Goal: Transaction & Acquisition: Purchase product/service

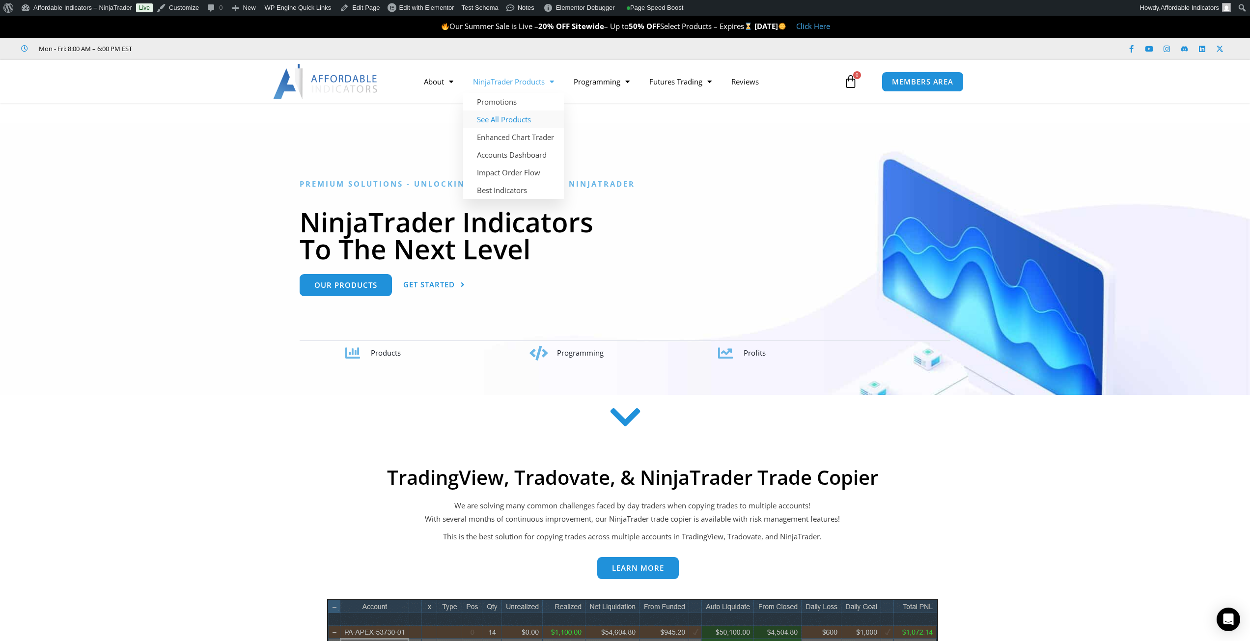
click at [515, 119] on link "See All Products" at bounding box center [513, 120] width 101 height 18
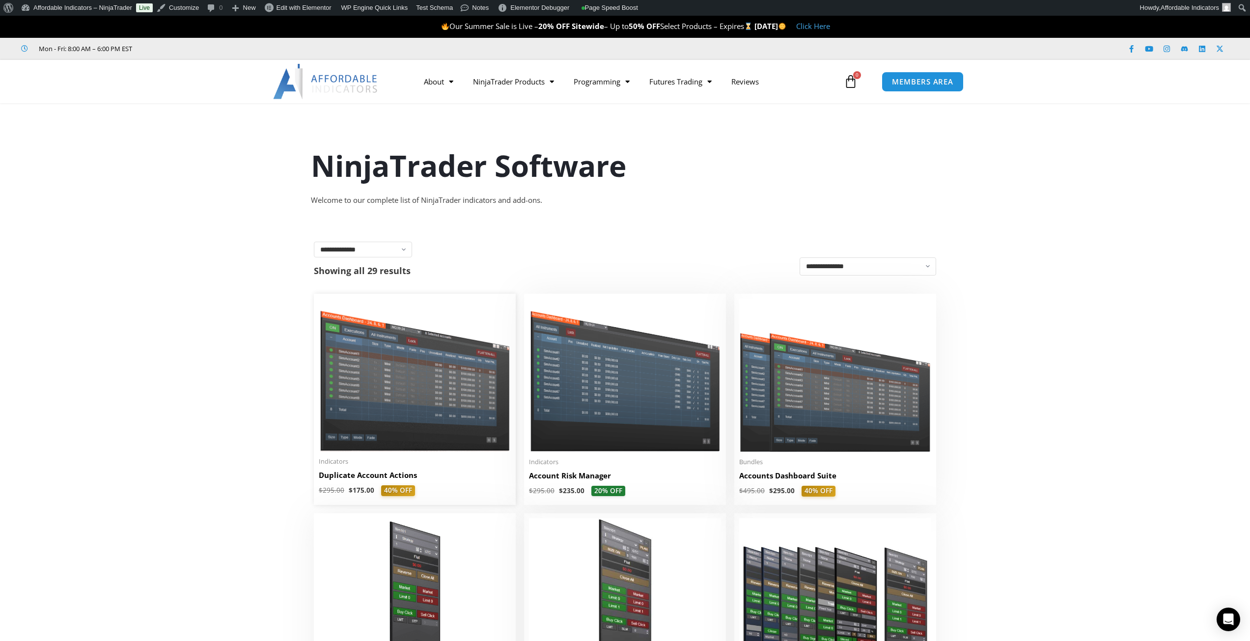
click at [423, 431] on img at bounding box center [415, 375] width 192 height 153
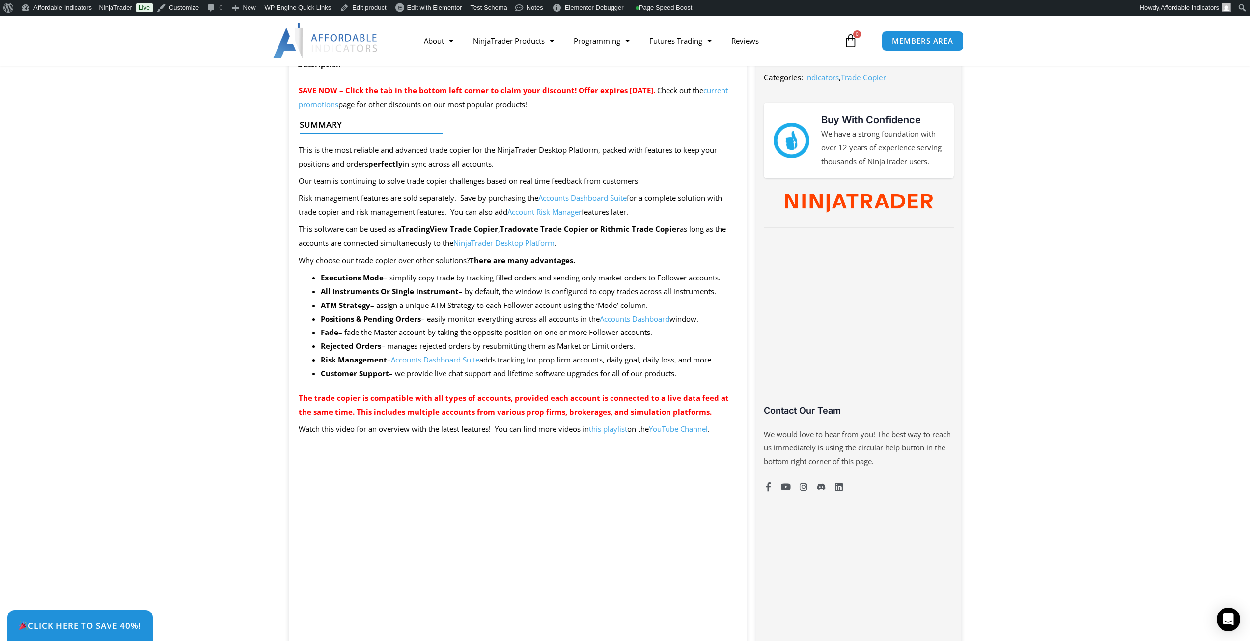
scroll to position [393, 0]
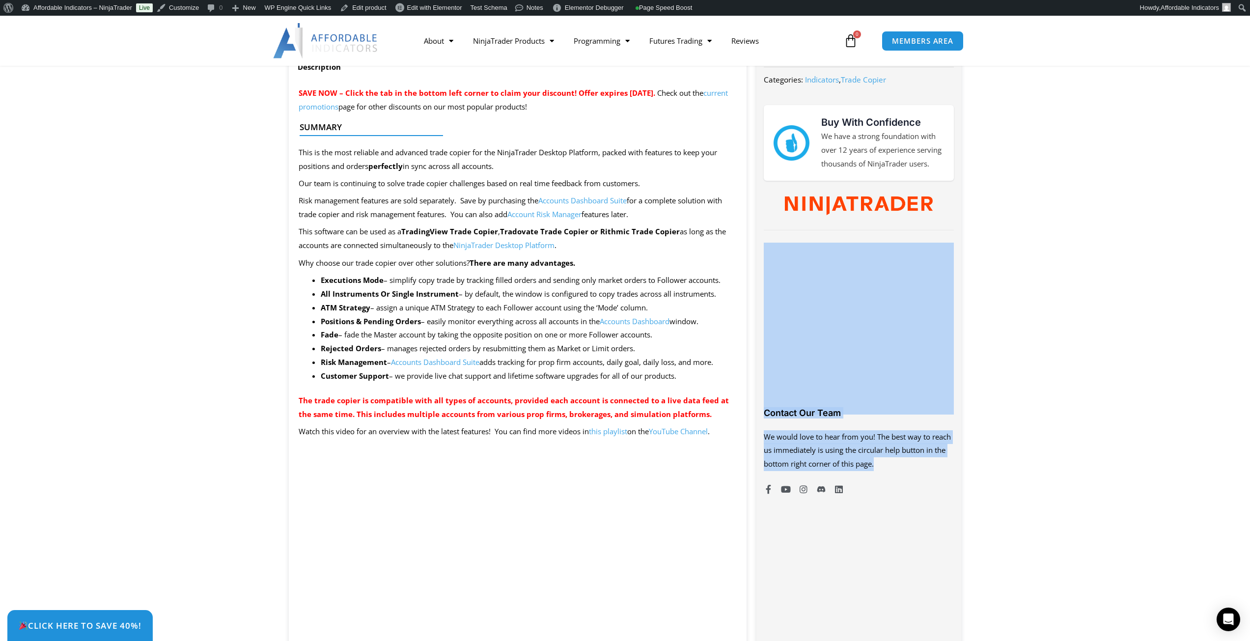
drag, startPoint x: 785, startPoint y: 236, endPoint x: 917, endPoint y: 565, distance: 354.9
drag, startPoint x: 939, startPoint y: 580, endPoint x: 780, endPoint y: 227, distance: 386.7
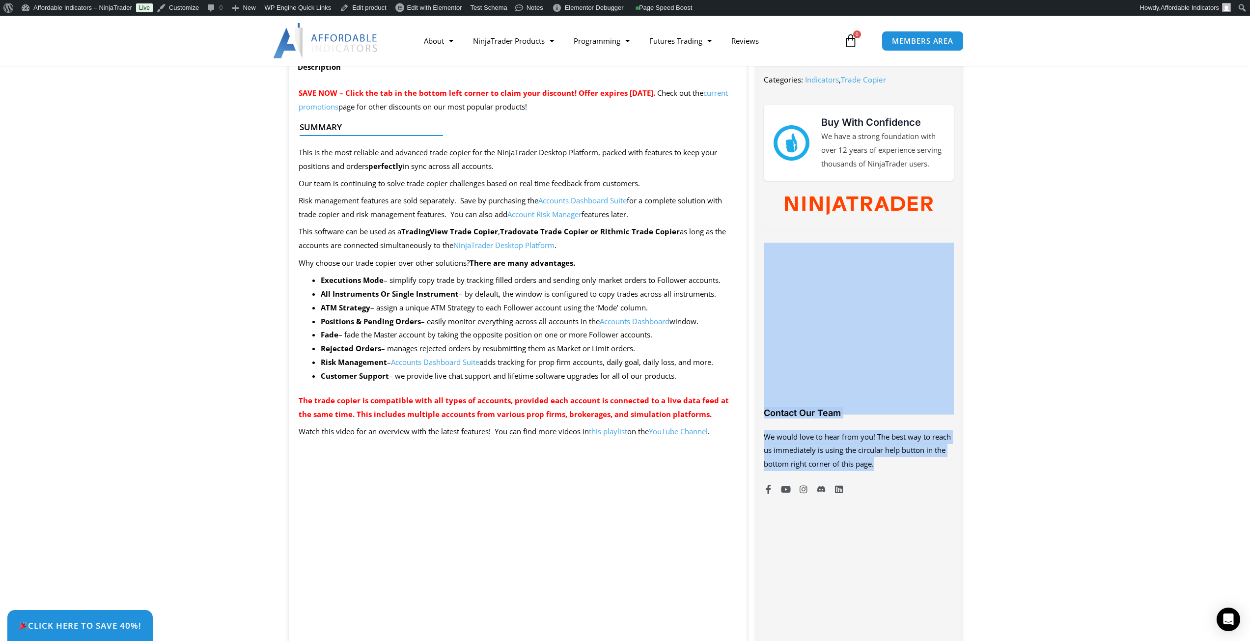
click at [780, 227] on div at bounding box center [859, 230] width 190 height 15
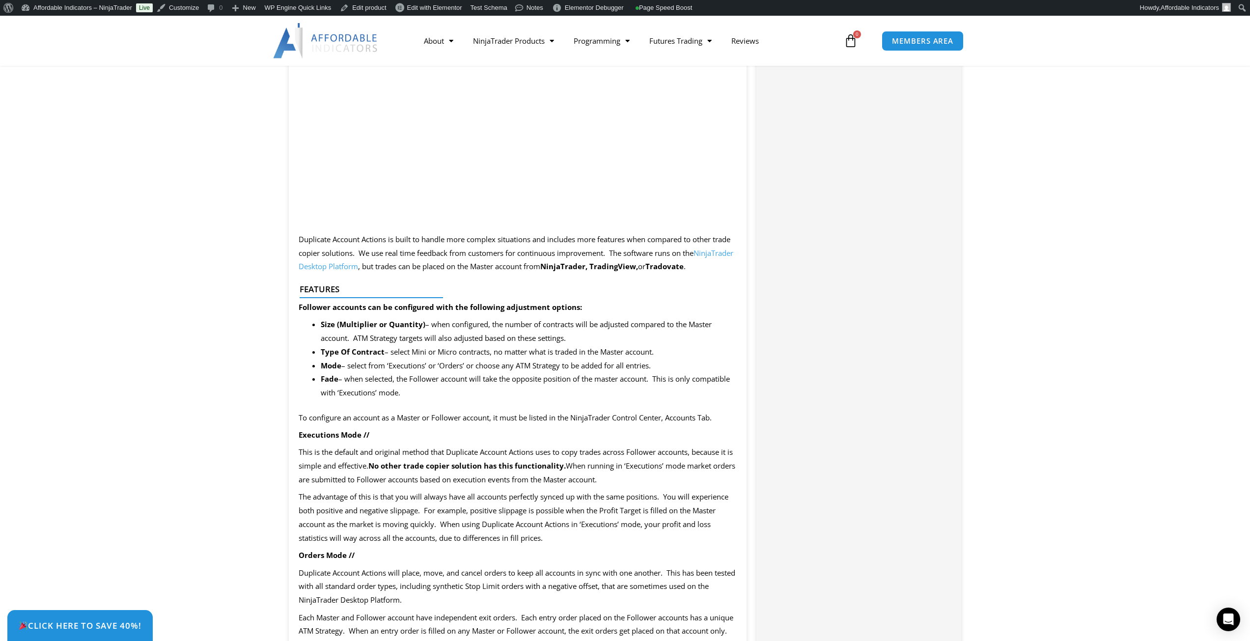
scroll to position [196, 0]
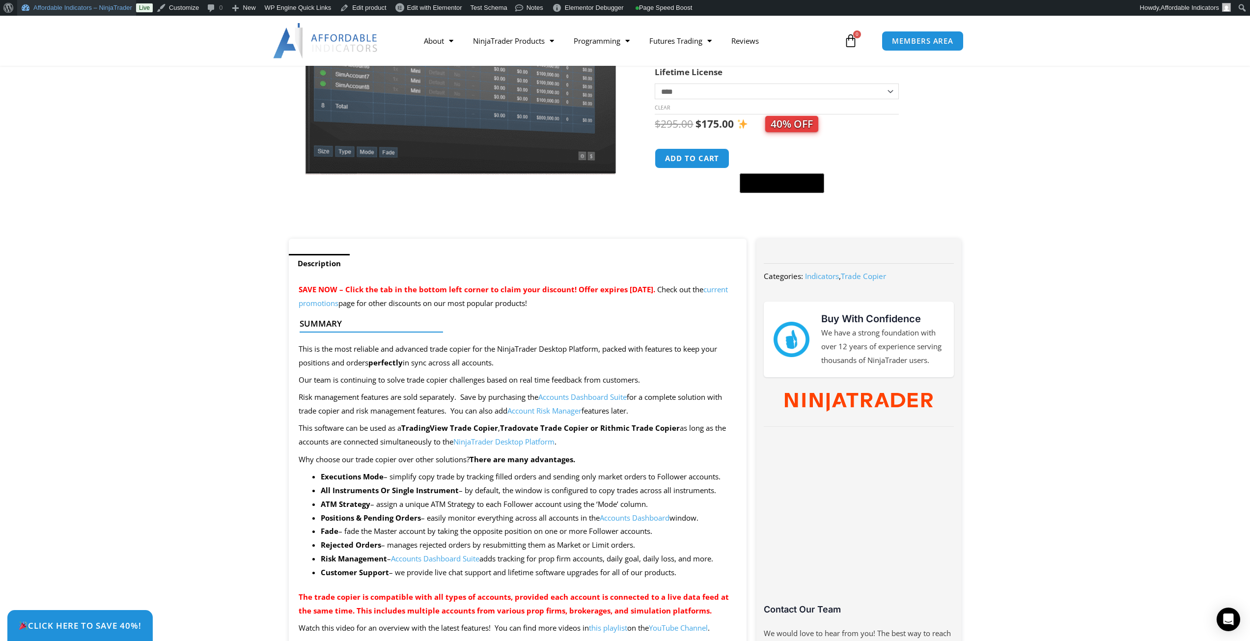
click at [114, 7] on link "Affordable Indicators – NinjaTrader" at bounding box center [76, 8] width 119 height 16
